Goal: Information Seeking & Learning: Check status

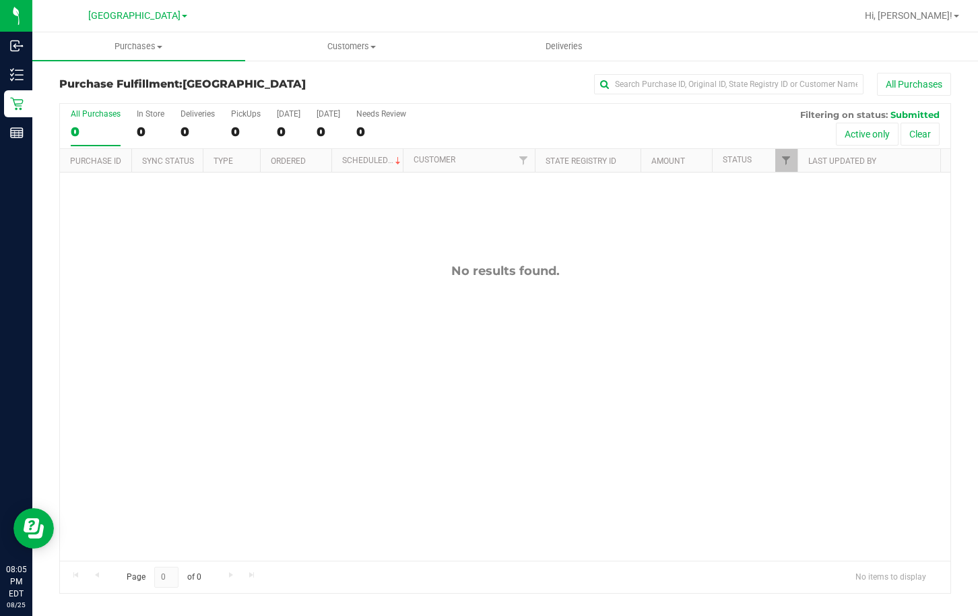
click at [607, 360] on div "No results found." at bounding box center [505, 411] width 890 height 479
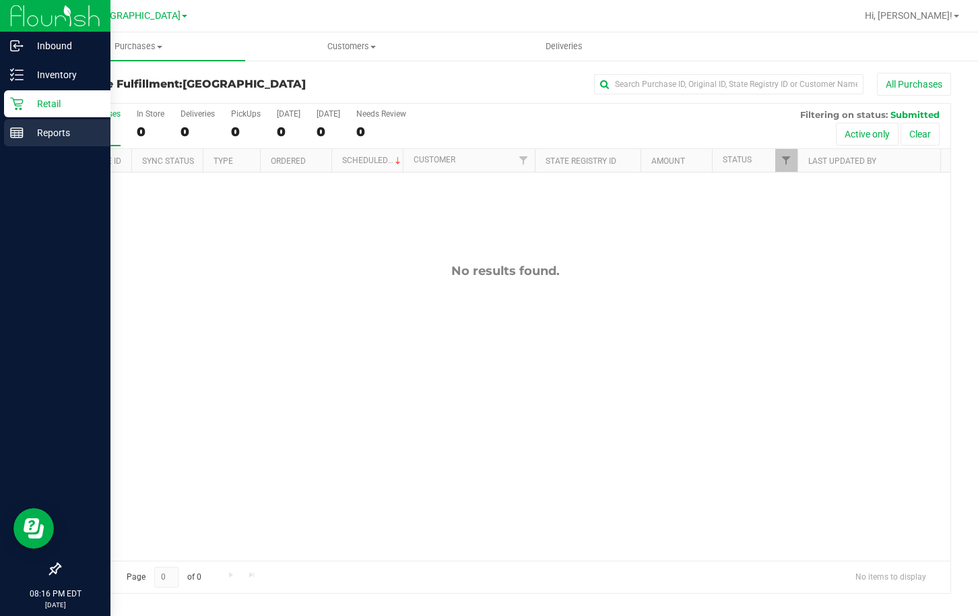
click at [18, 133] on icon at bounding box center [16, 132] width 13 height 13
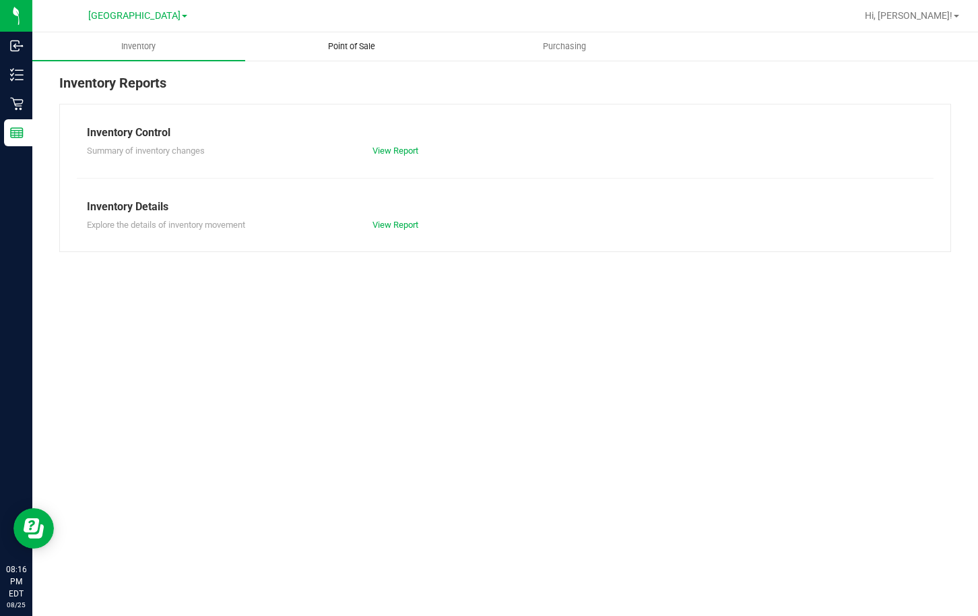
click at [327, 49] on span "Point of Sale" at bounding box center [352, 46] width 84 height 12
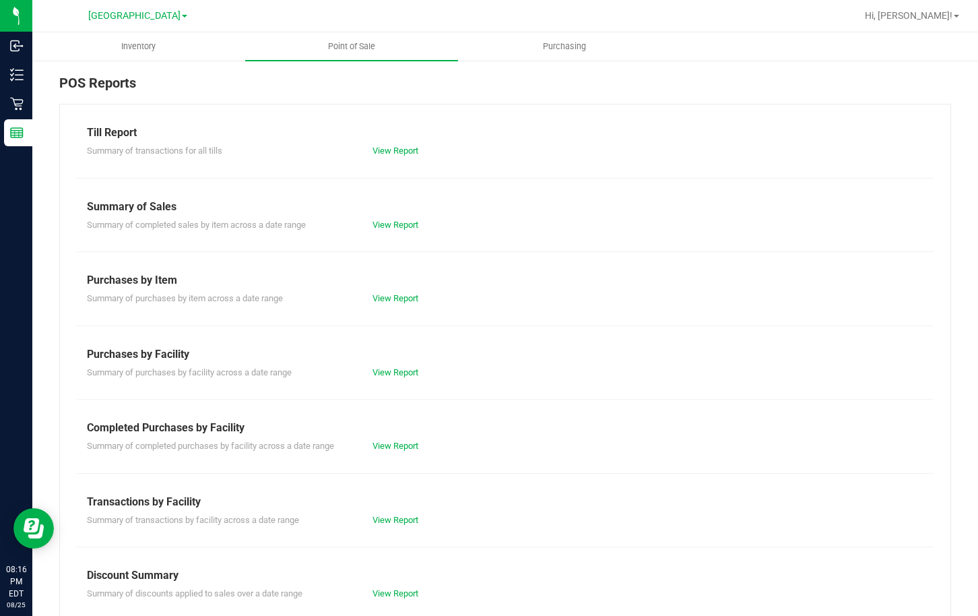
click at [416, 154] on div "View Report" at bounding box center [505, 150] width 286 height 13
click at [405, 152] on link "View Report" at bounding box center [395, 150] width 46 height 10
